Goal: Task Accomplishment & Management: Use online tool/utility

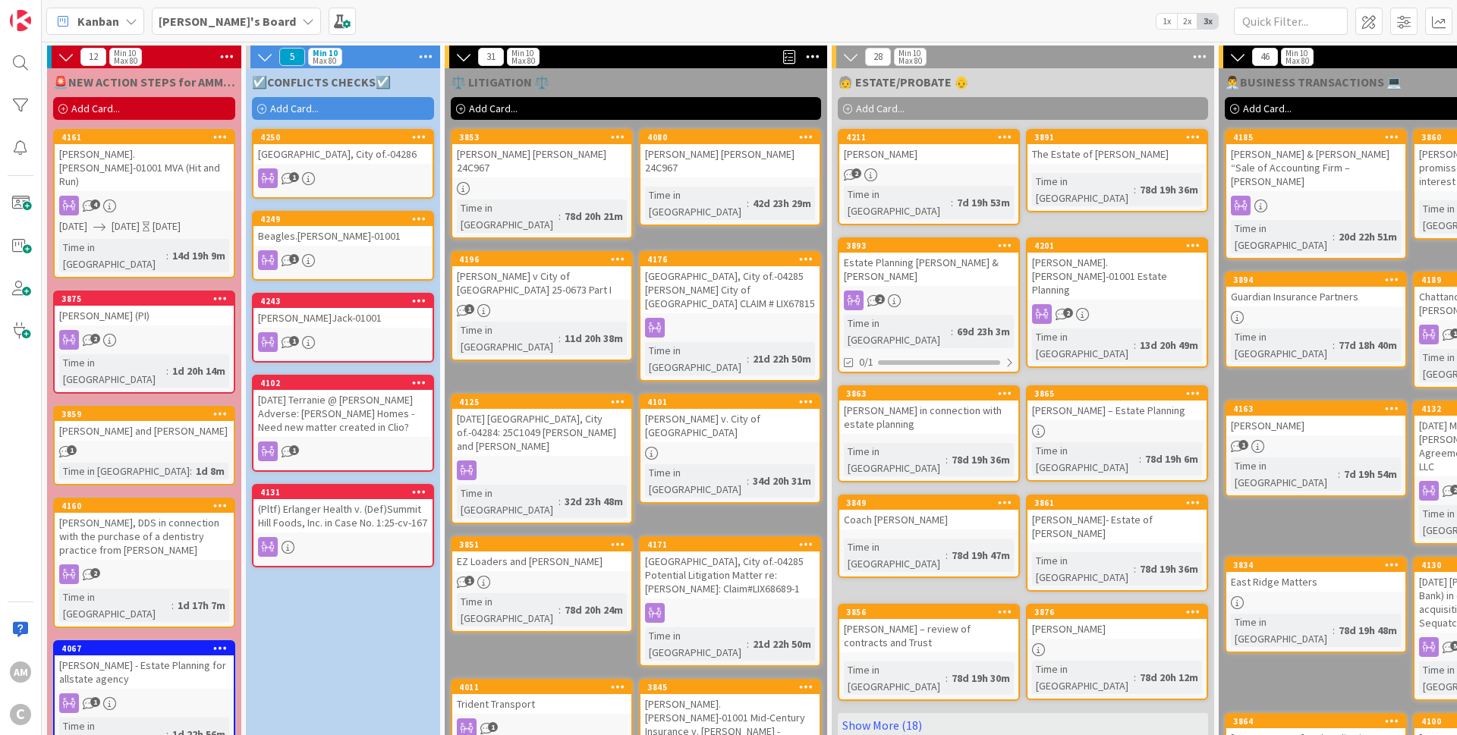
click at [357, 158] on div "[GEOGRAPHIC_DATA], City of.-04286" at bounding box center [342, 154] width 179 height 20
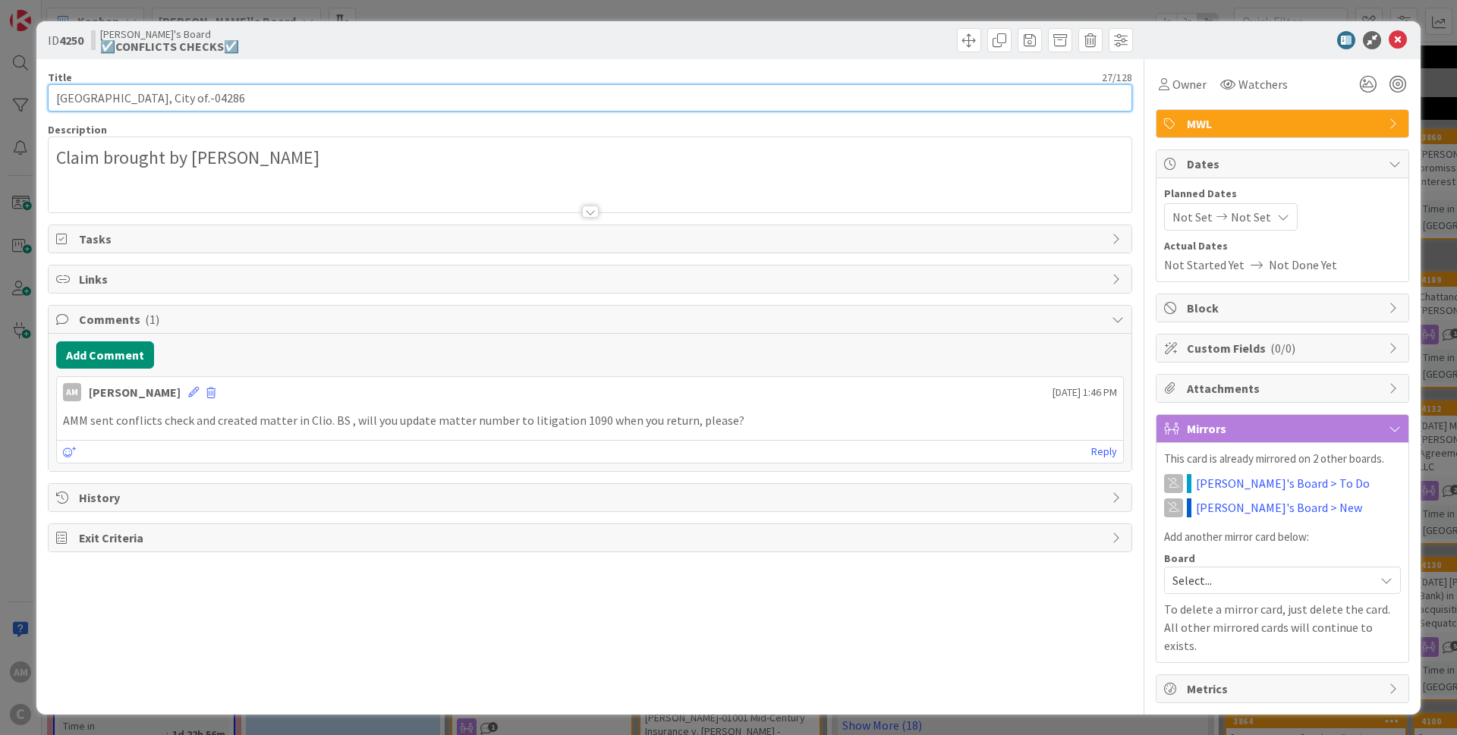
click at [240, 90] on input "[GEOGRAPHIC_DATA], City of.-04286" at bounding box center [590, 97] width 1085 height 27
type input "[GEOGRAPHIC_DATA], City of.-01090"
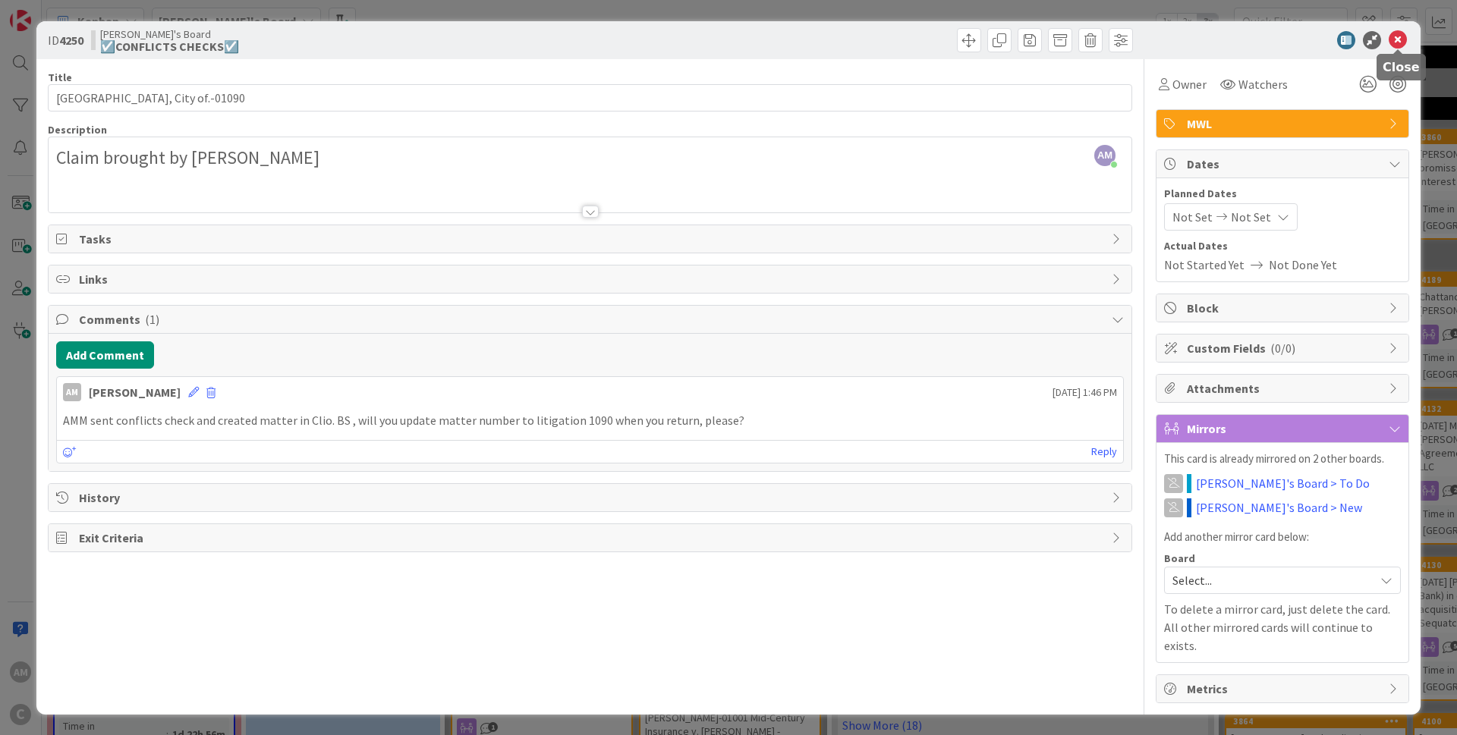
click at [1392, 34] on icon at bounding box center [1398, 40] width 18 height 18
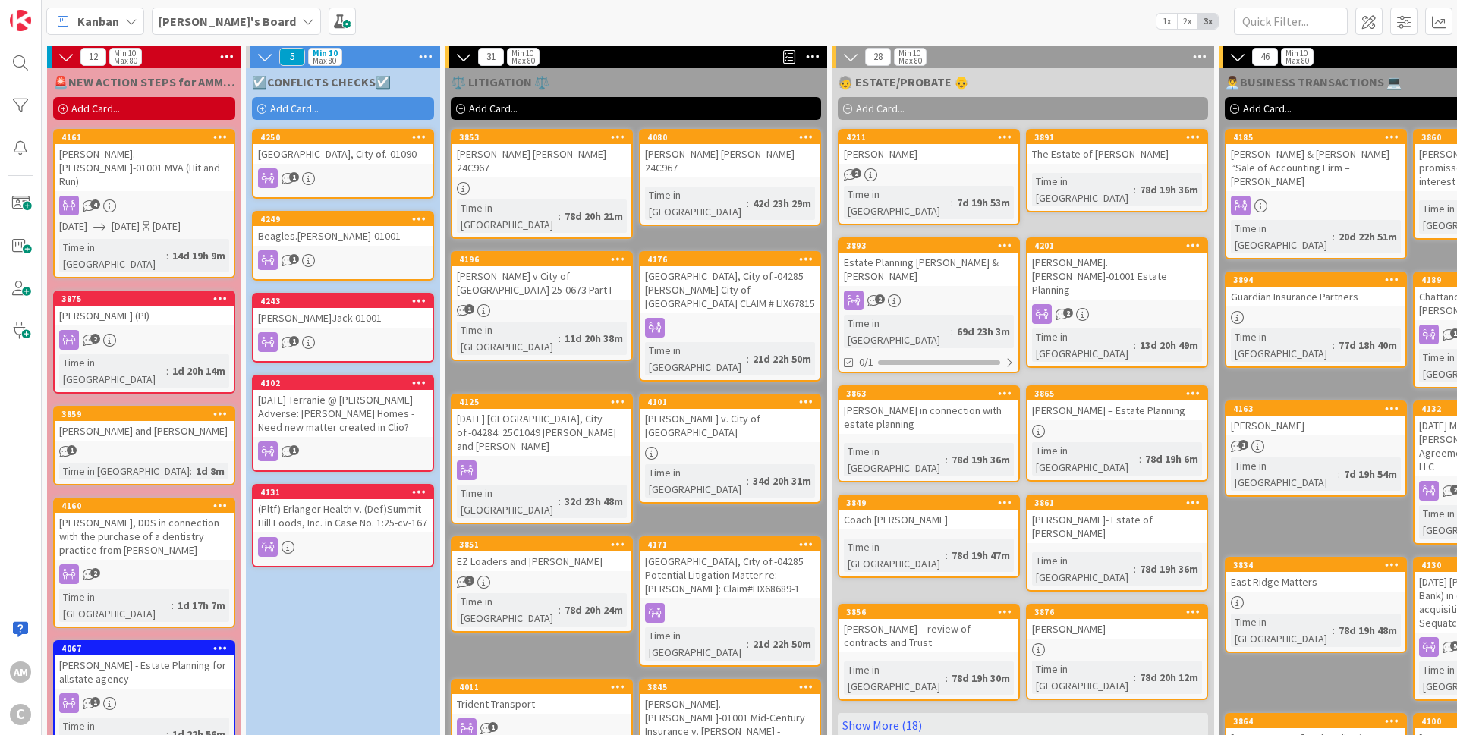
click at [313, 112] on span "Add Card..." at bounding box center [294, 109] width 49 height 14
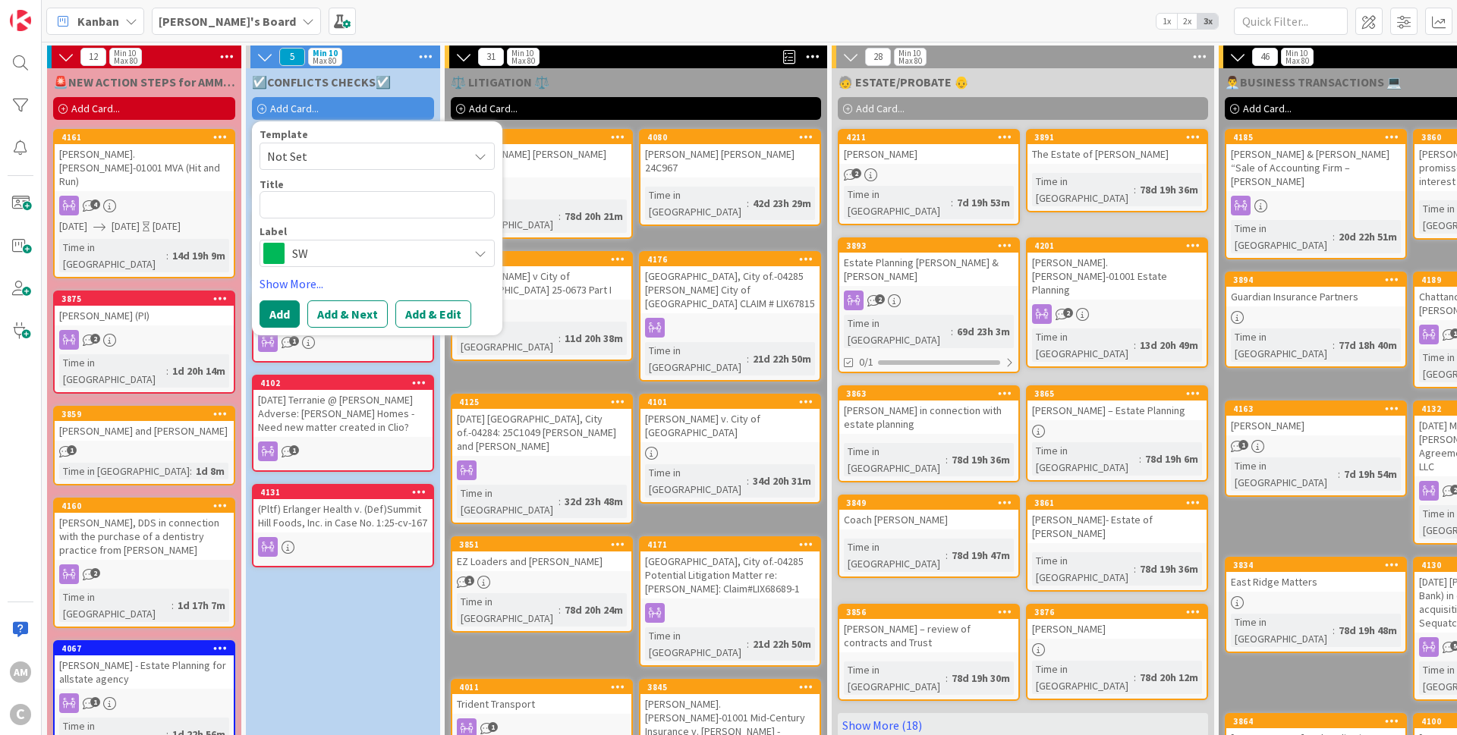
type textarea "x"
type textarea "Hall.[PERSON_NAME]-01002 Asset Purchase Agreement involving A&K Glass, LLC"
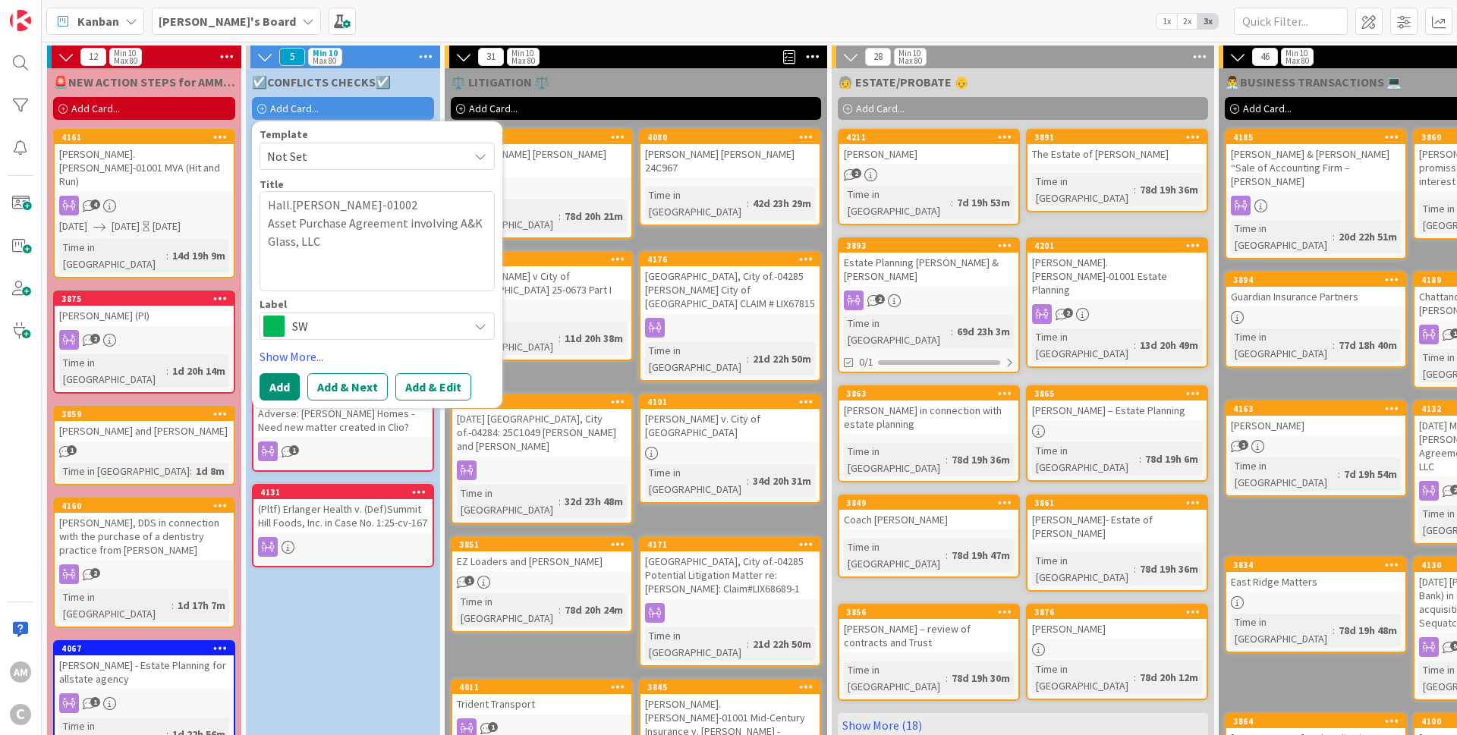
drag, startPoint x: 345, startPoint y: 269, endPoint x: 242, endPoint y: 189, distance: 129.8
click at [260, 191] on textarea "Hall.[PERSON_NAME]-01002 Asset Purchase Agreement involving A&K Glass, LLC" at bounding box center [377, 241] width 235 height 100
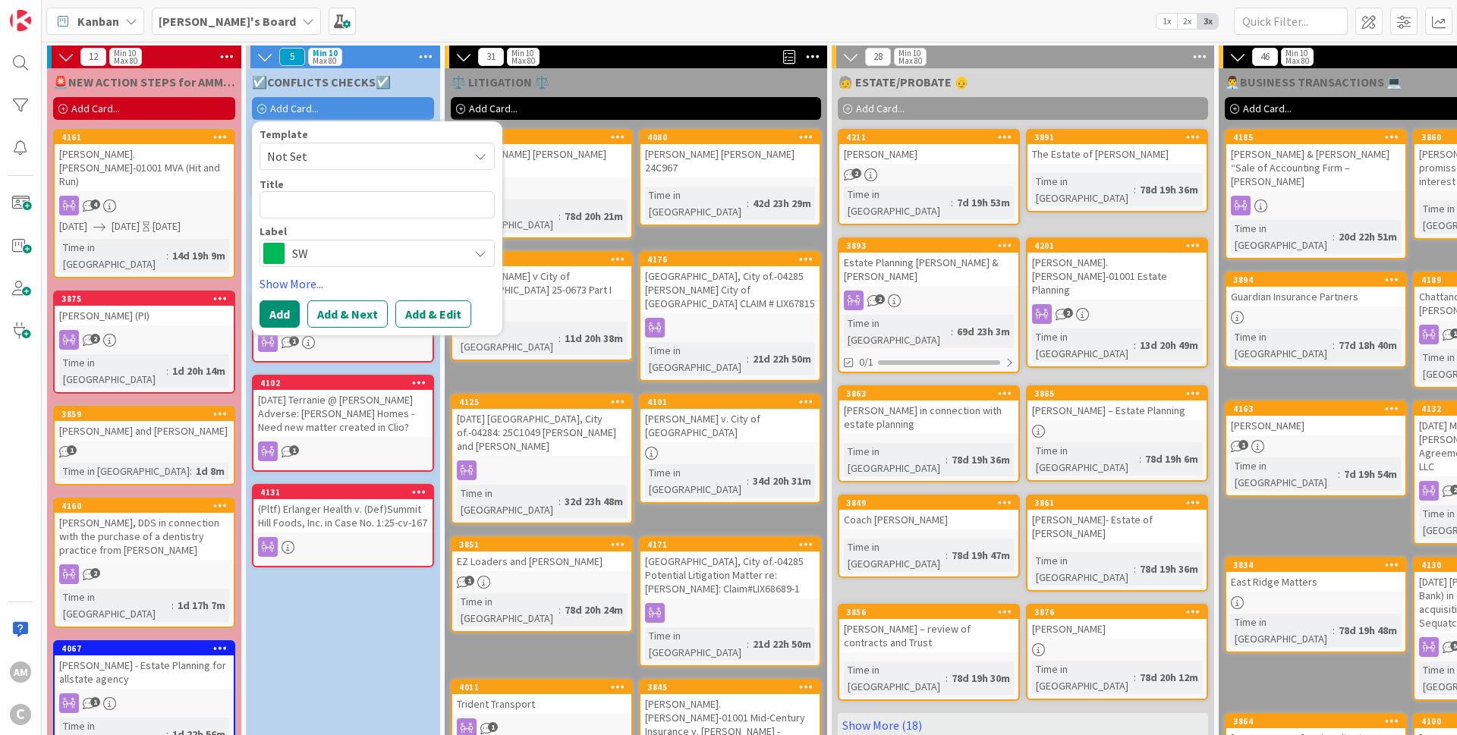
type textarea "x"
type textarea "Hall.[PERSON_NAME]-01002 Asset Purchase Agreement involving A&K Glass, LLC"
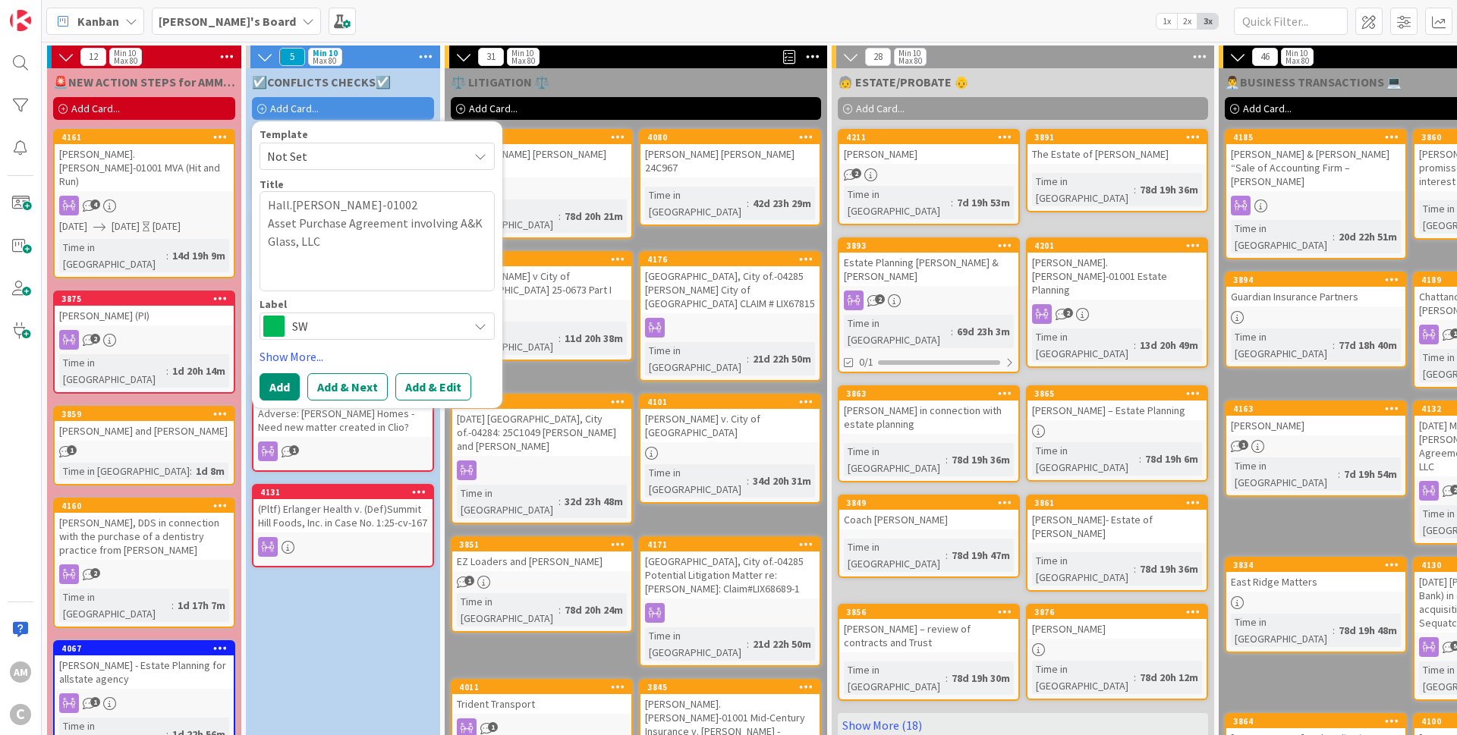
click at [267, 220] on textarea "Hall.[PERSON_NAME]-01002 Asset Purchase Agreement involving A&K Glass, LLC" at bounding box center [377, 241] width 235 height 100
type textarea "x"
type textarea "Hall.[PERSON_NAME]-01002 Asset Purchase Agreement involving A&K Glass, LLC"
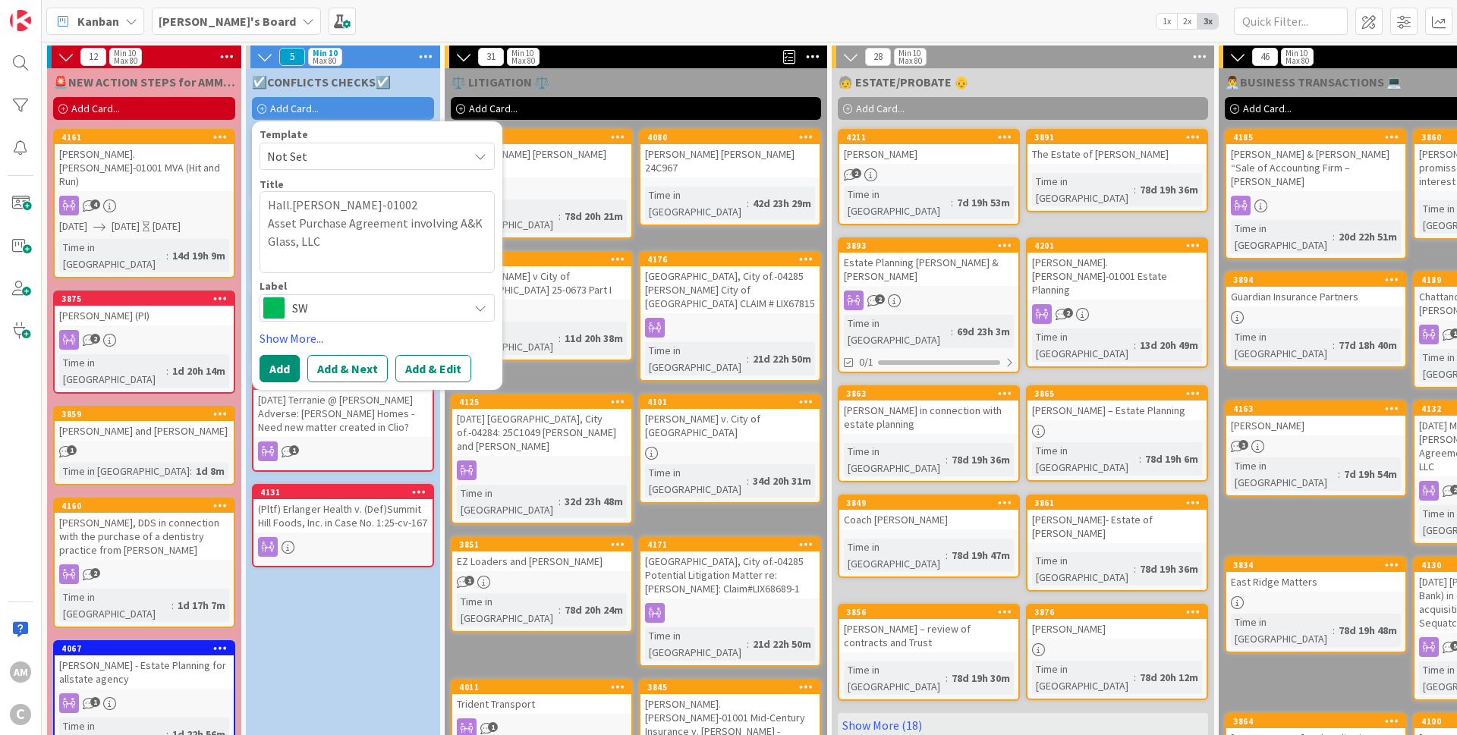
drag, startPoint x: 350, startPoint y: 247, endPoint x: 264, endPoint y: 229, distance: 87.7
click at [264, 229] on textarea "Hall.[PERSON_NAME]-01002 Asset Purchase Agreement involving A&K Glass, LLC" at bounding box center [377, 232] width 235 height 82
type textarea "x"
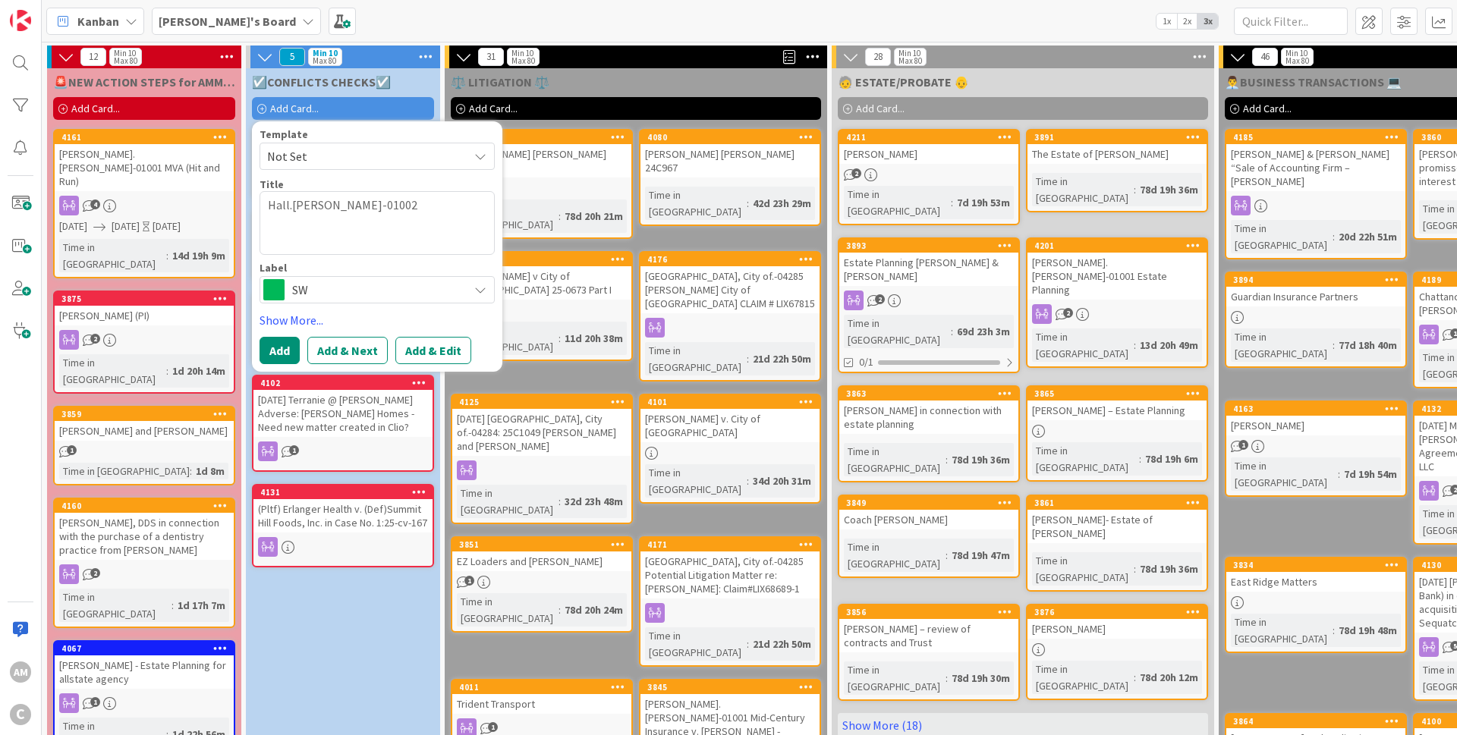
type textarea "Hall.[PERSON_NAME]-01002"
click at [342, 301] on div "SW" at bounding box center [377, 289] width 235 height 27
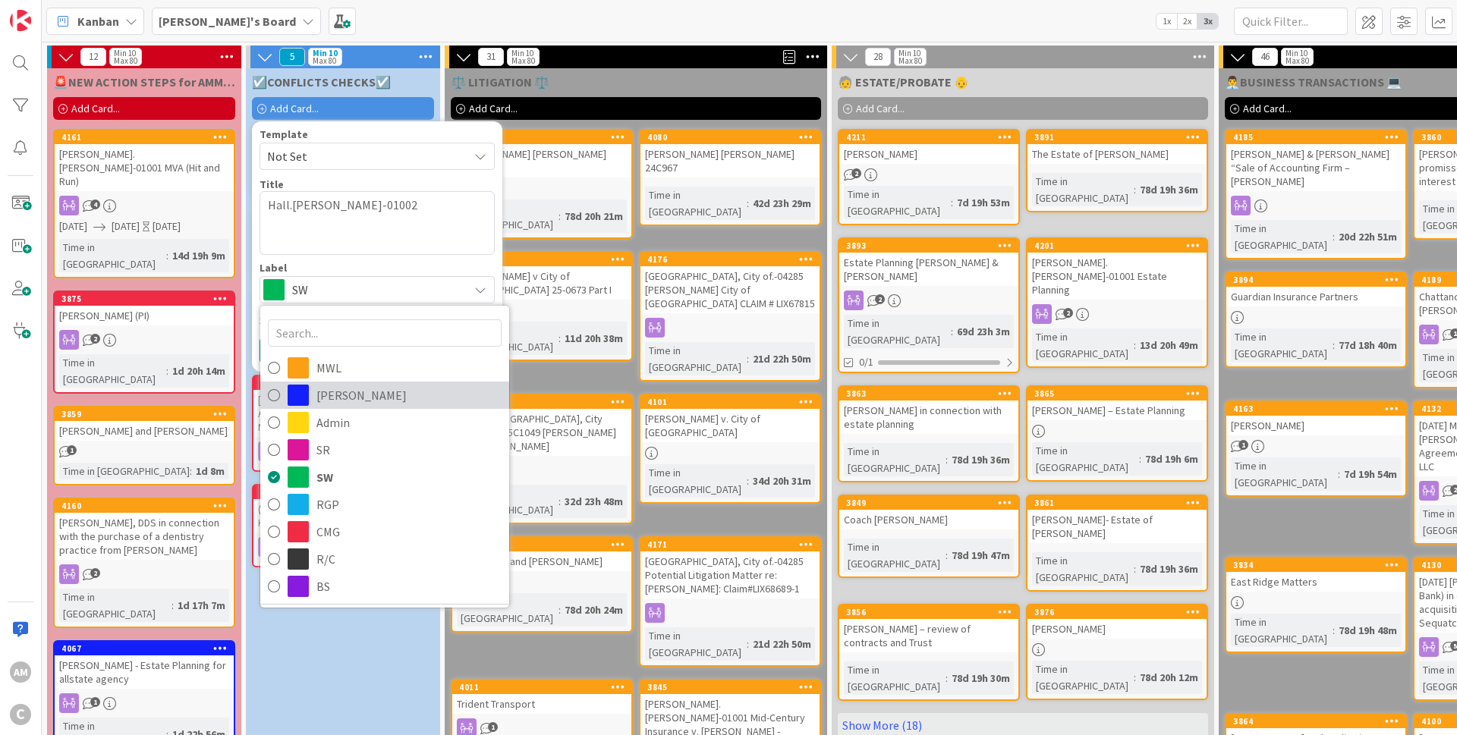
click at [329, 395] on span "[PERSON_NAME]" at bounding box center [408, 395] width 185 height 23
type textarea "x"
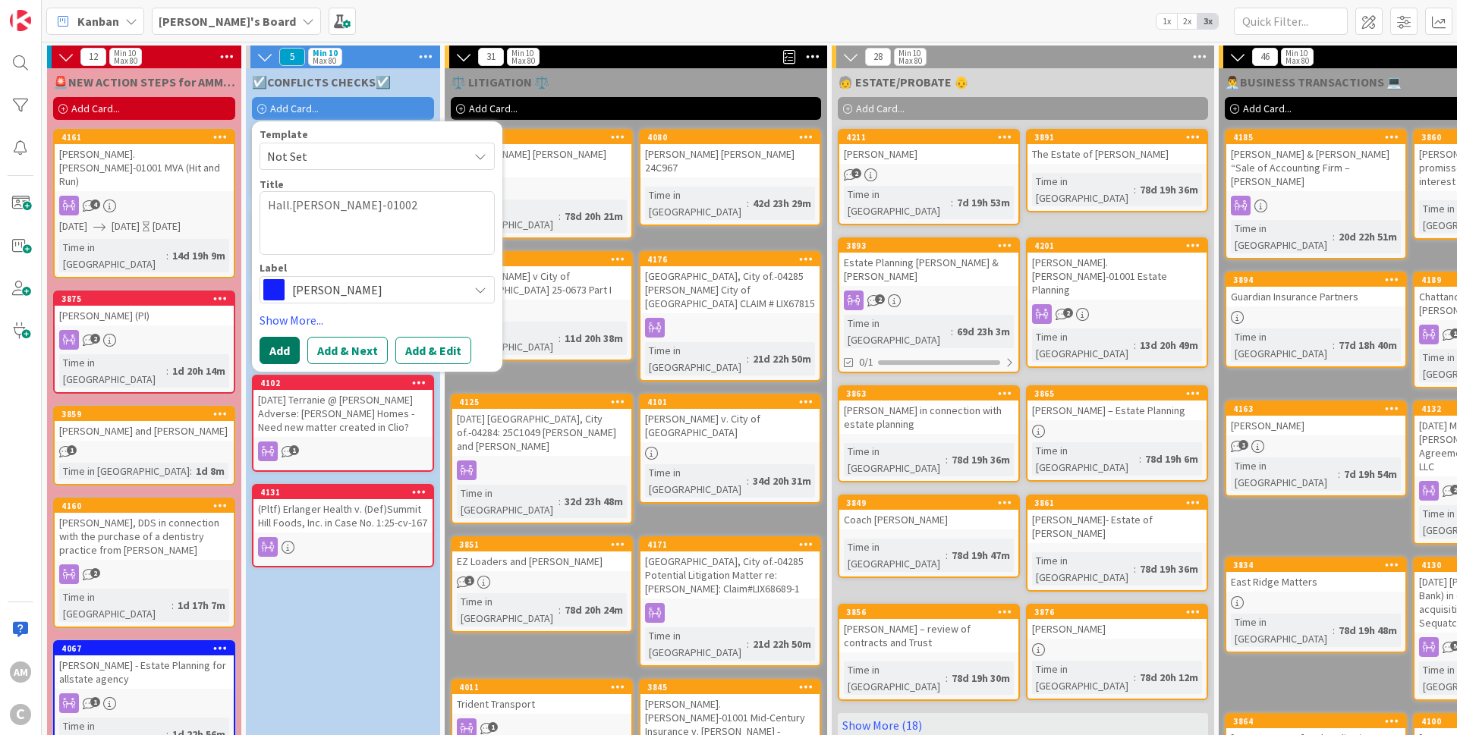
click at [285, 351] on button "Add" at bounding box center [280, 350] width 40 height 27
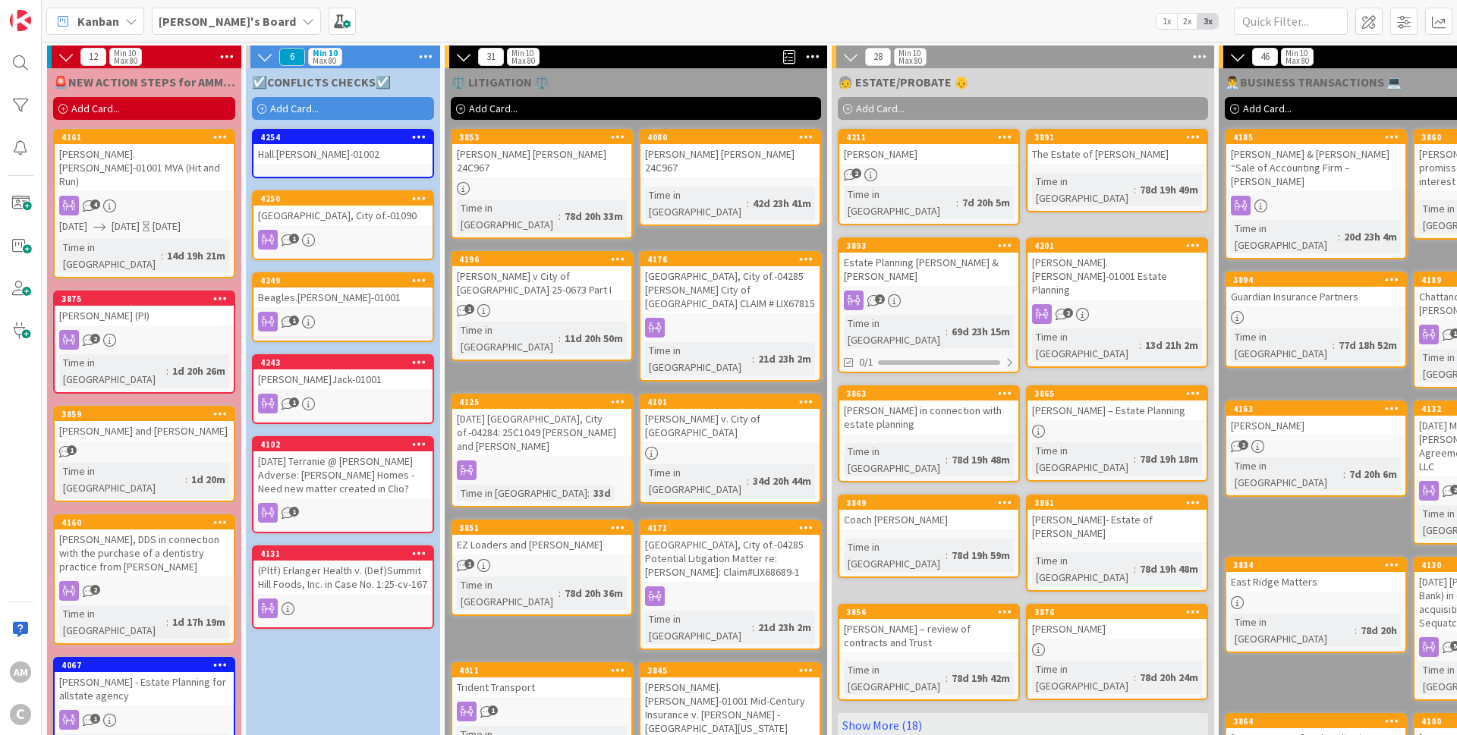
click at [395, 159] on div "Hall.[PERSON_NAME]-01002" at bounding box center [342, 154] width 179 height 20
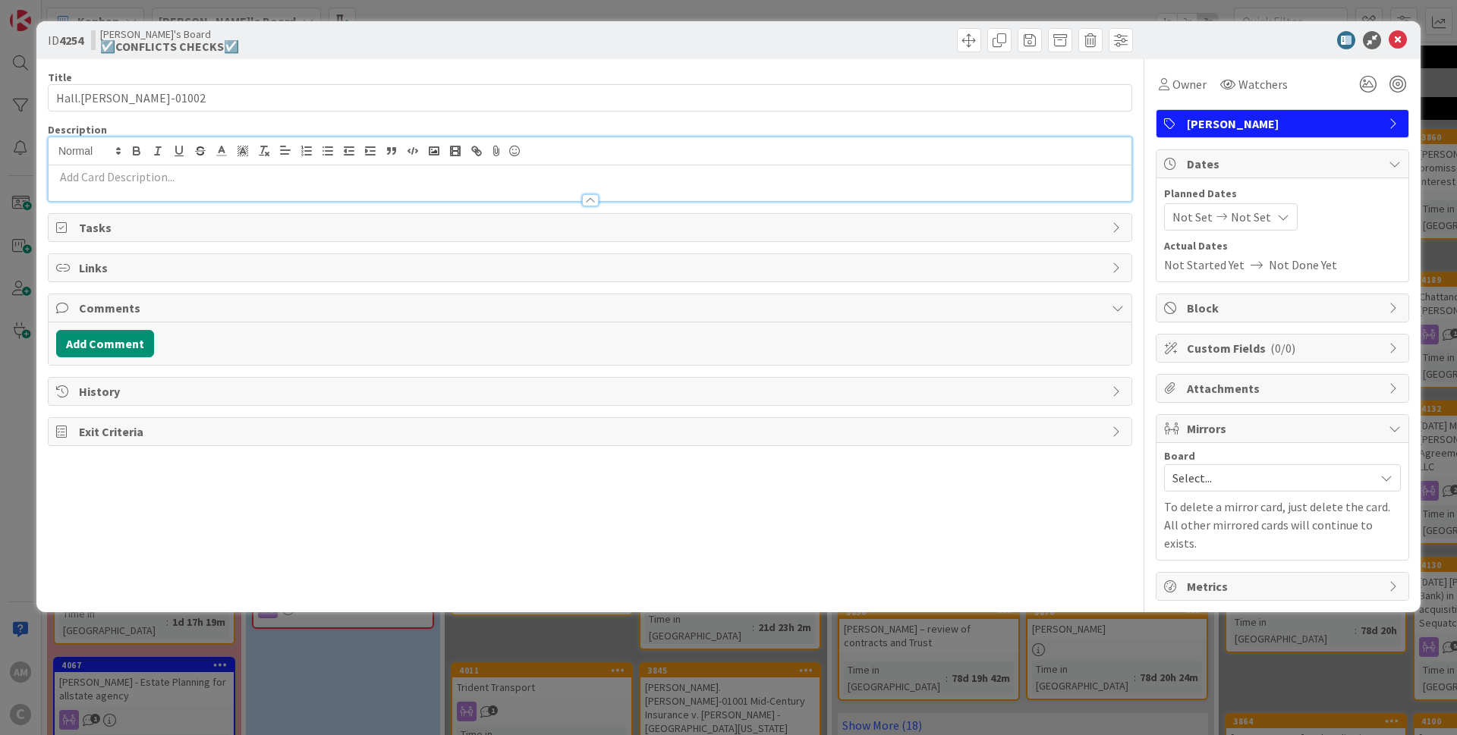
click at [138, 165] on div at bounding box center [590, 183] width 1083 height 36
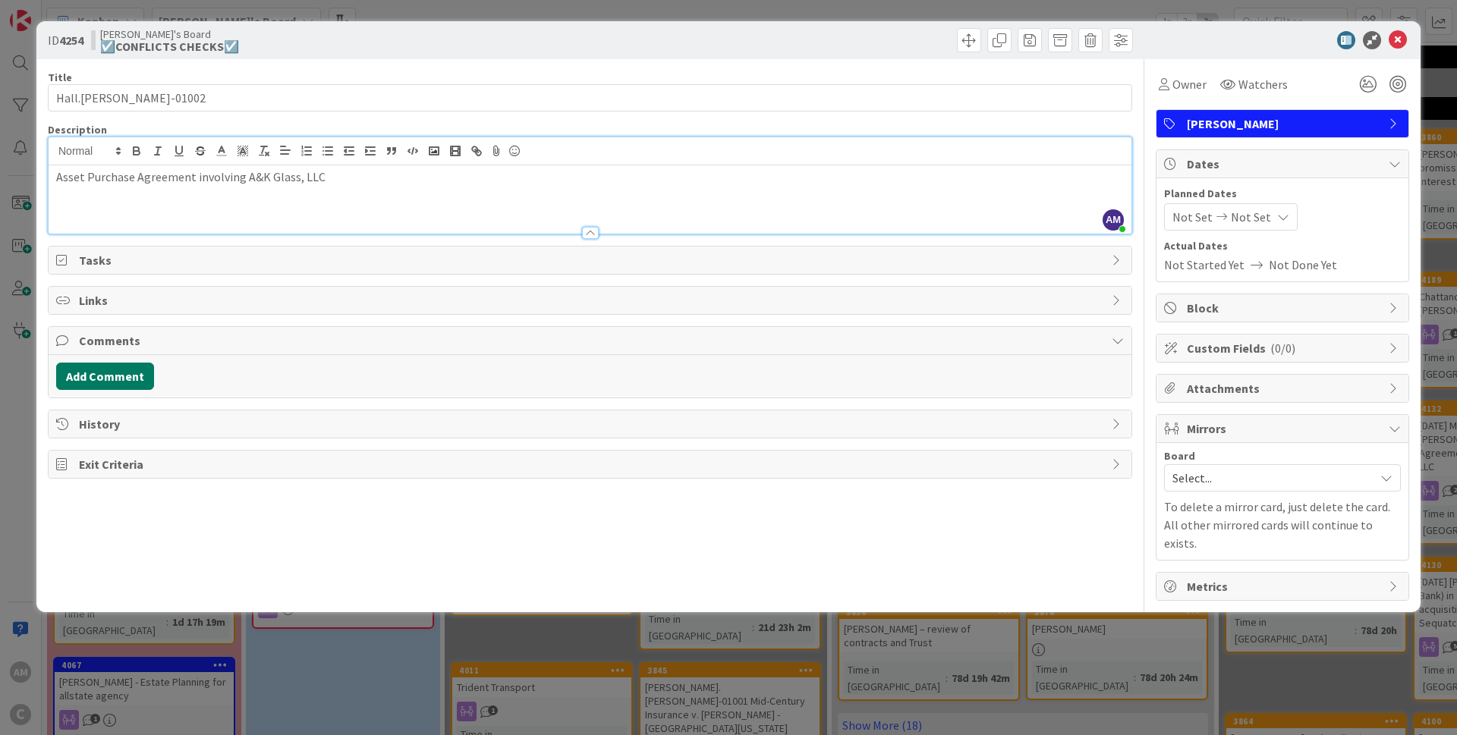
click at [100, 379] on button "Add Comment" at bounding box center [105, 376] width 98 height 27
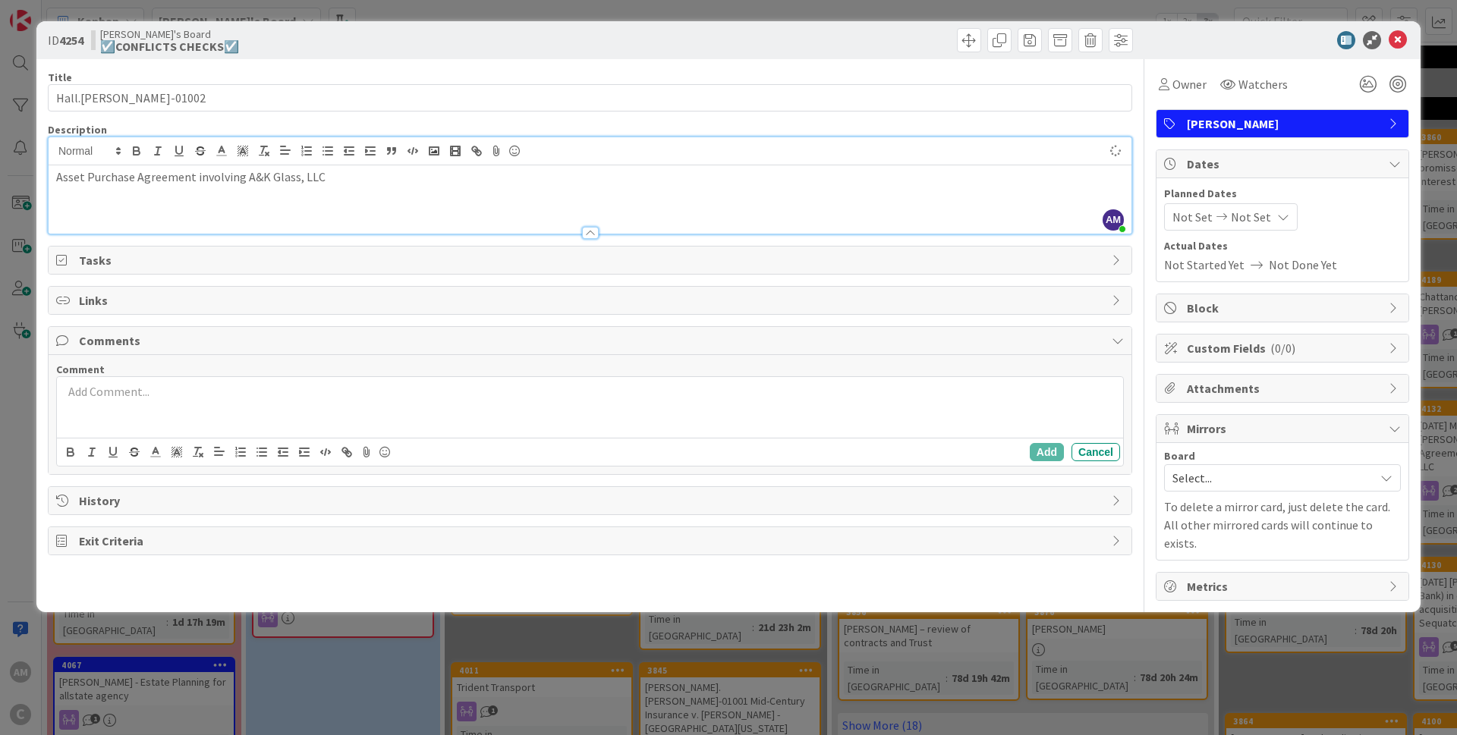
type input "Hall.[PERSON_NAME]-01002"
click at [1249, 427] on span "Mirrors" at bounding box center [1284, 429] width 194 height 18
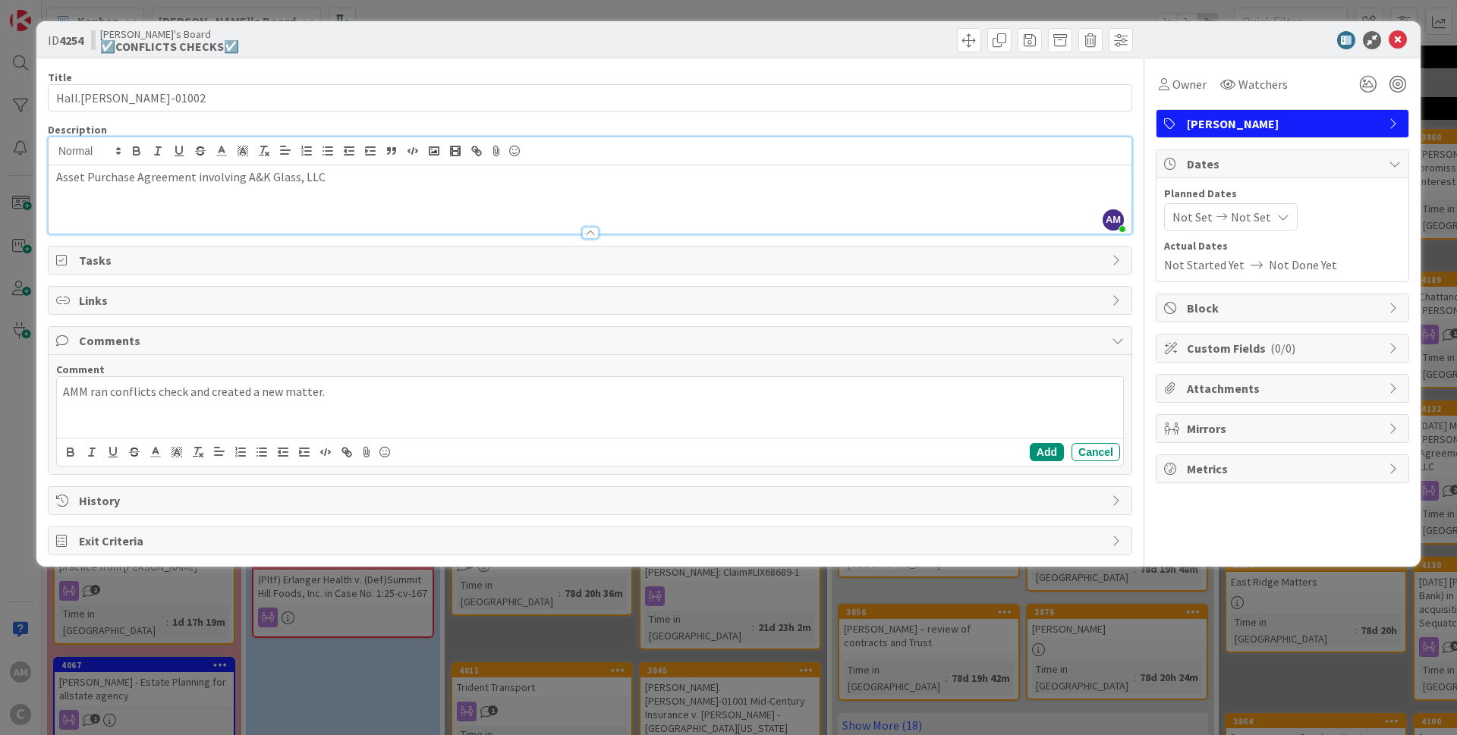
click at [1249, 427] on span "Mirrors" at bounding box center [1284, 429] width 194 height 18
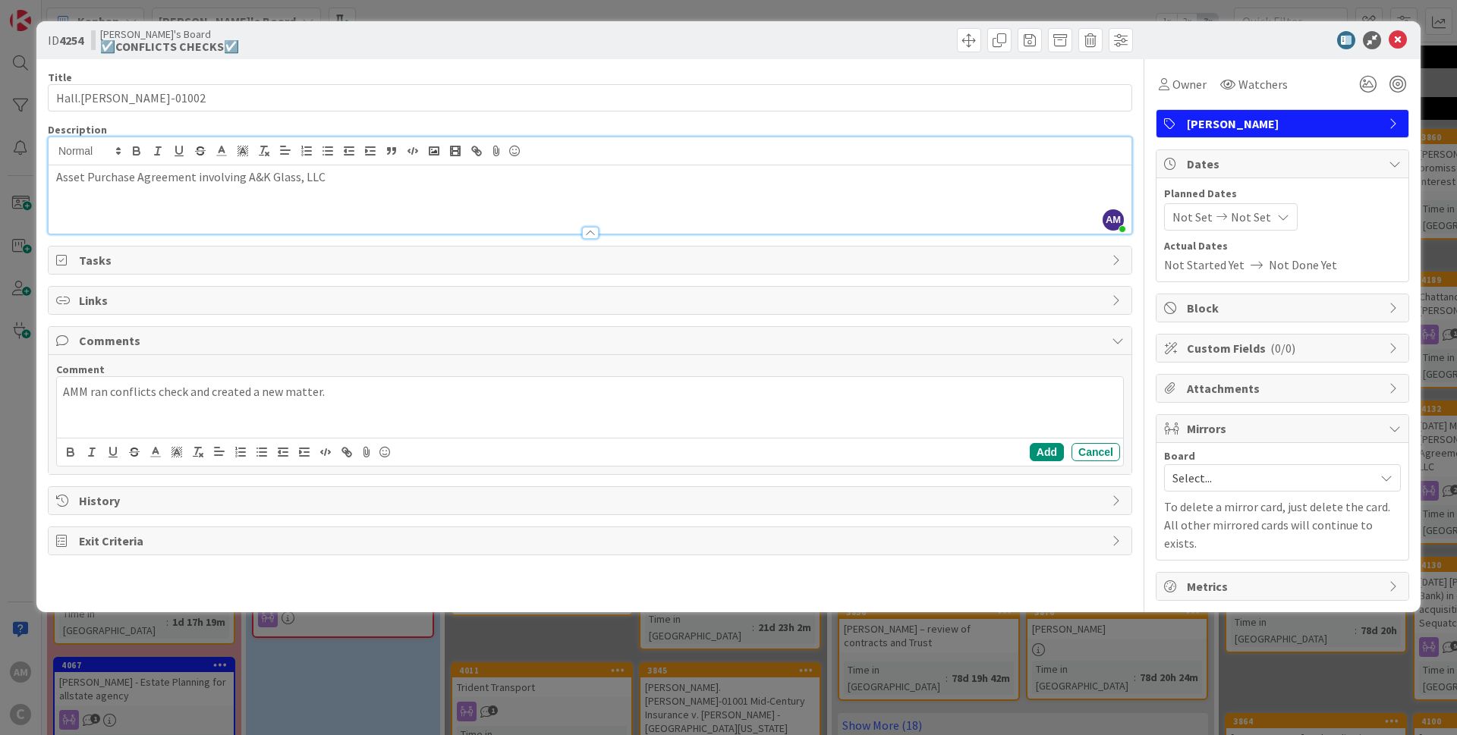
click at [1242, 477] on span "Select..." at bounding box center [1270, 478] width 194 height 21
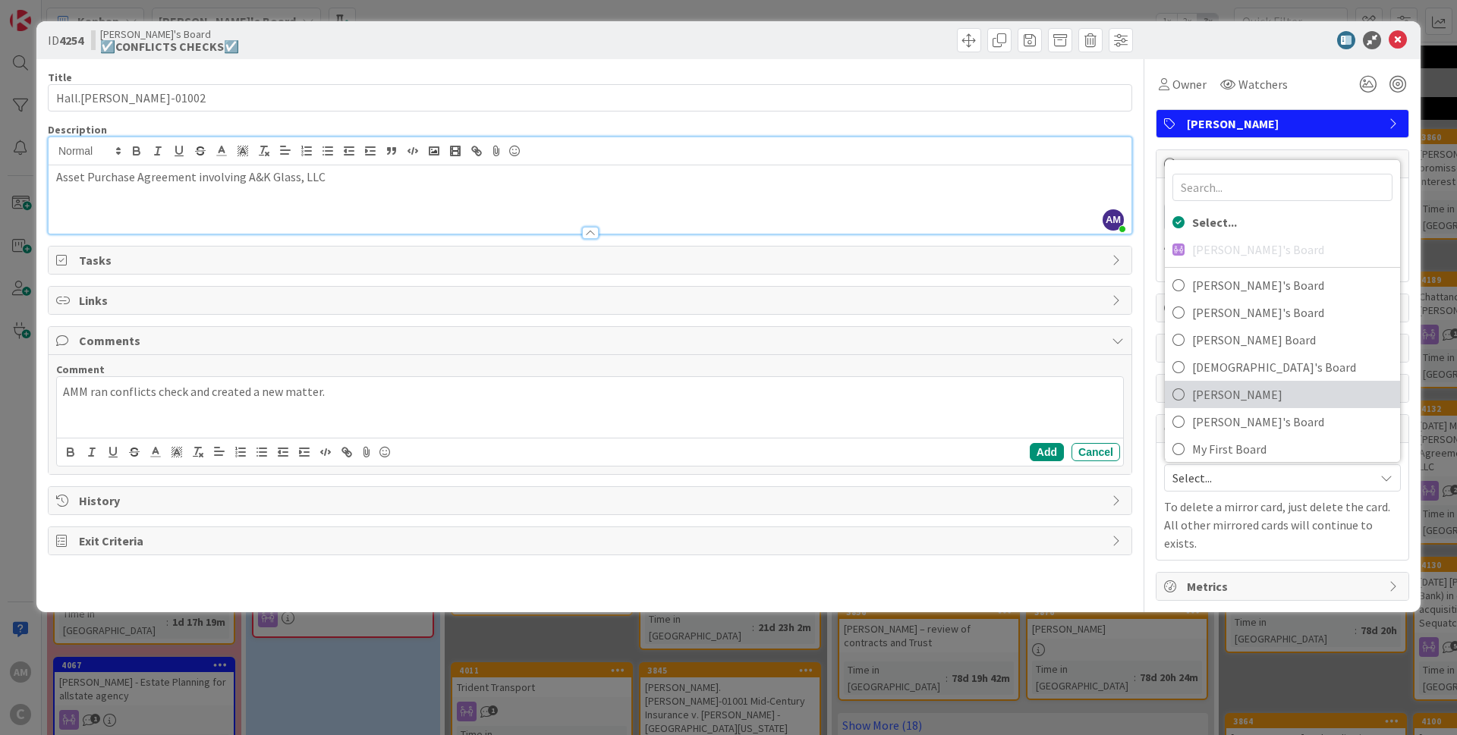
click at [1217, 383] on link "[PERSON_NAME]" at bounding box center [1282, 394] width 235 height 27
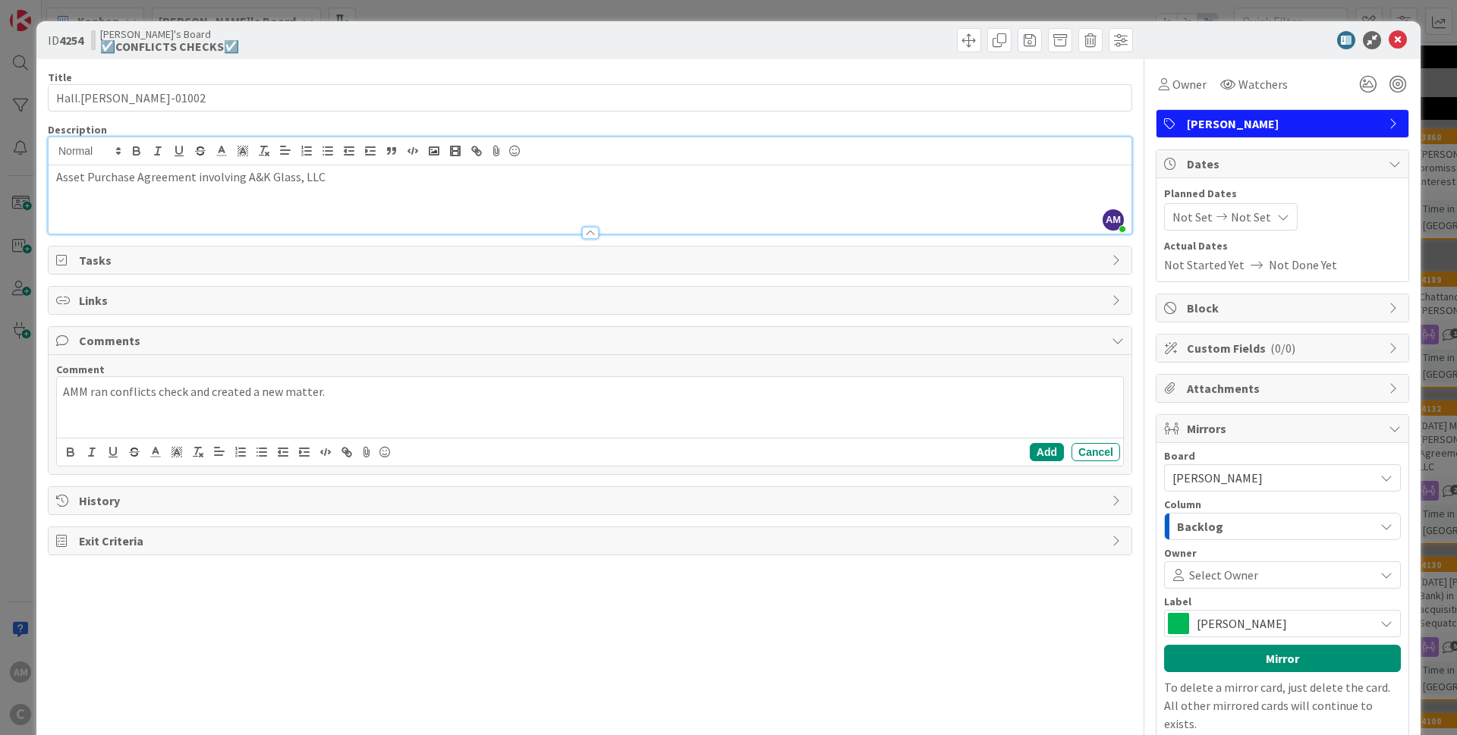
click at [1271, 521] on div "Backlog" at bounding box center [1273, 527] width 201 height 24
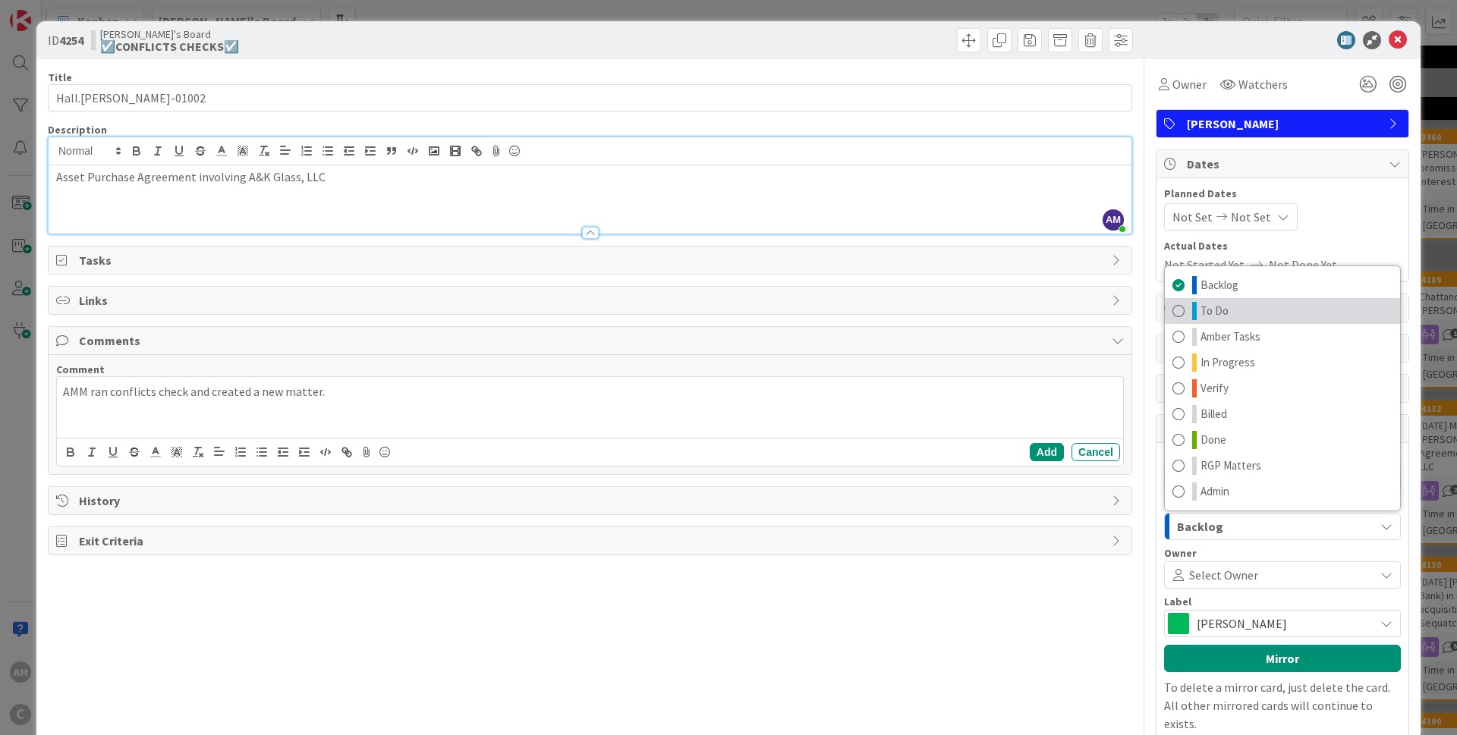
click at [1214, 313] on span "To Do" at bounding box center [1215, 311] width 28 height 18
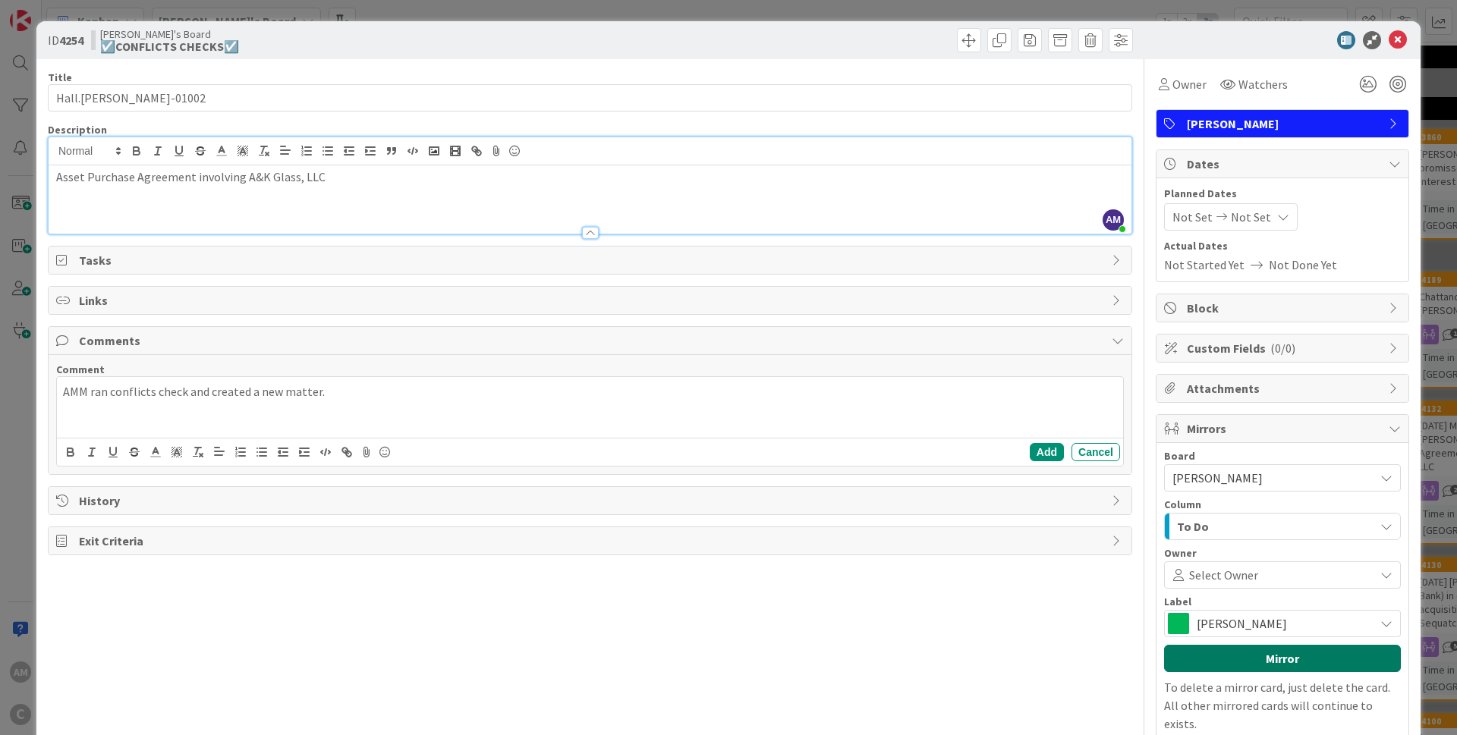
click at [1244, 664] on button "Mirror" at bounding box center [1282, 658] width 237 height 27
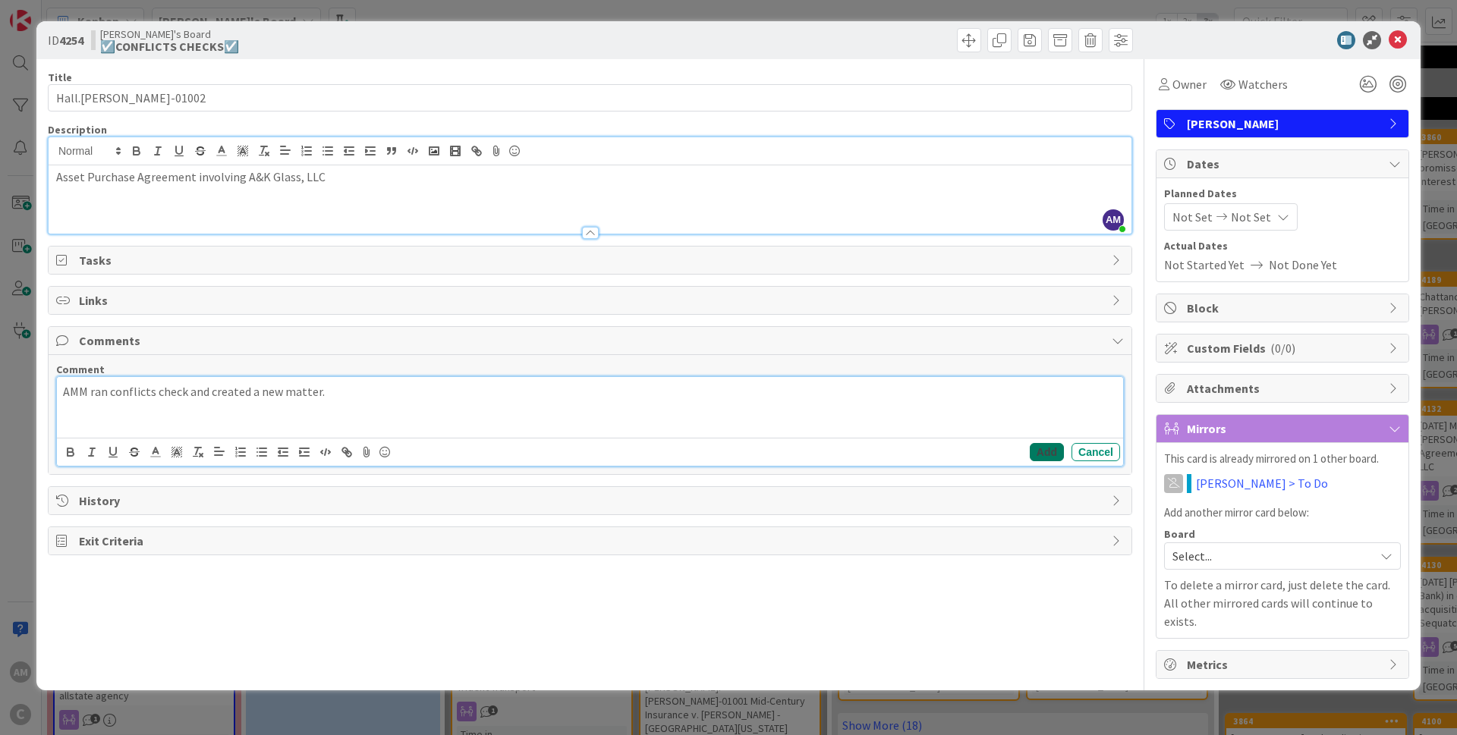
click at [1031, 452] on button "Add" at bounding box center [1047, 452] width 34 height 18
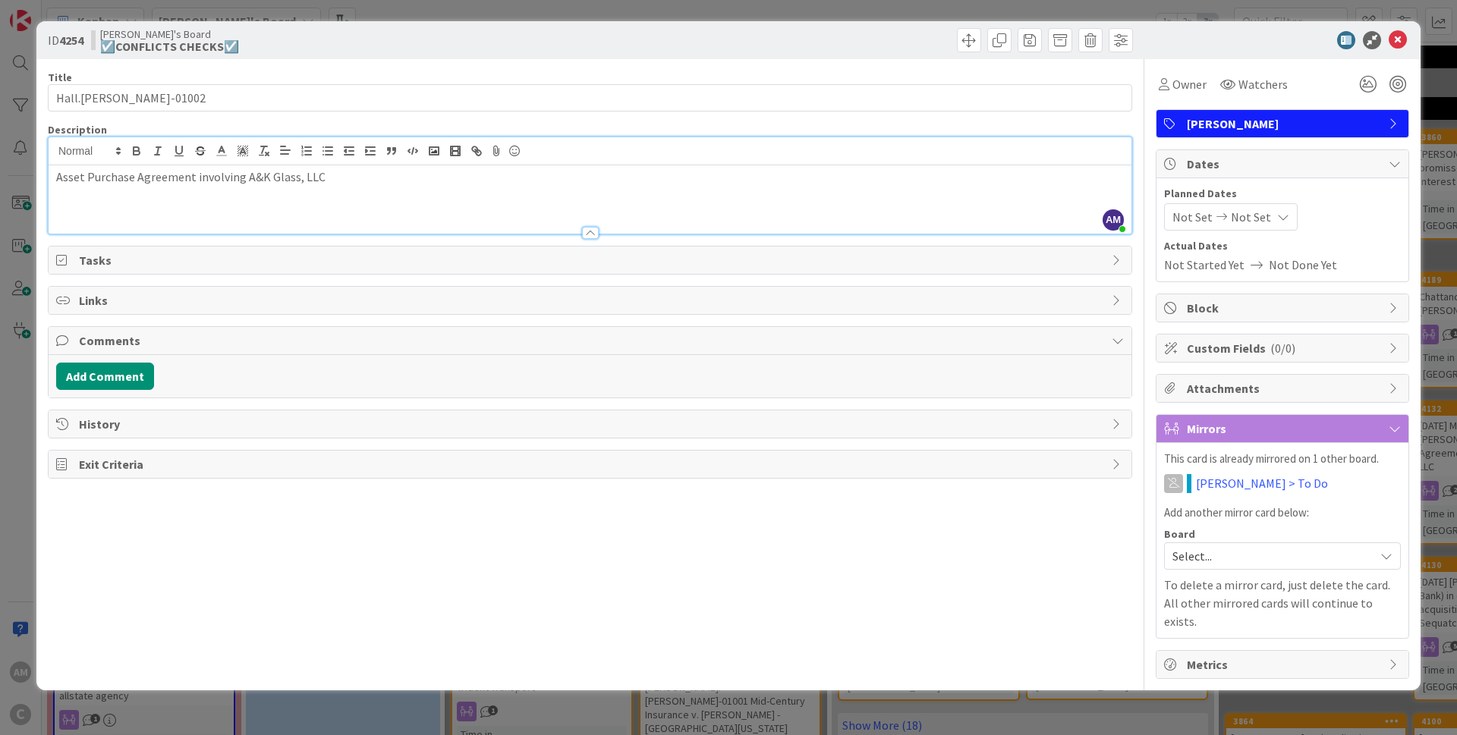
type input "Hall.[PERSON_NAME]-01002"
click at [1393, 41] on icon at bounding box center [1398, 40] width 18 height 18
